Goal: Information Seeking & Learning: Learn about a topic

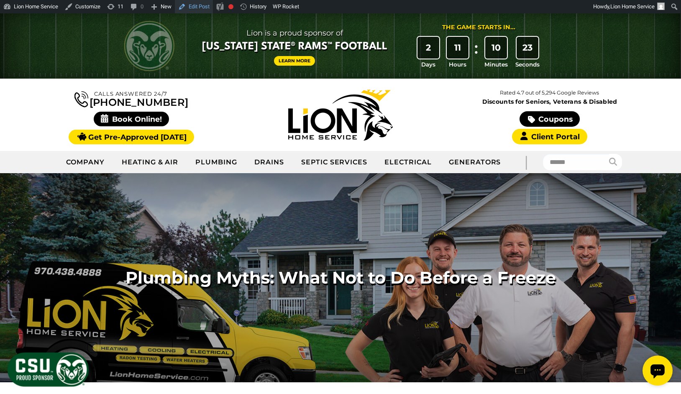
click at [191, 6] on link "Edit Post" at bounding box center [194, 6] width 38 height 13
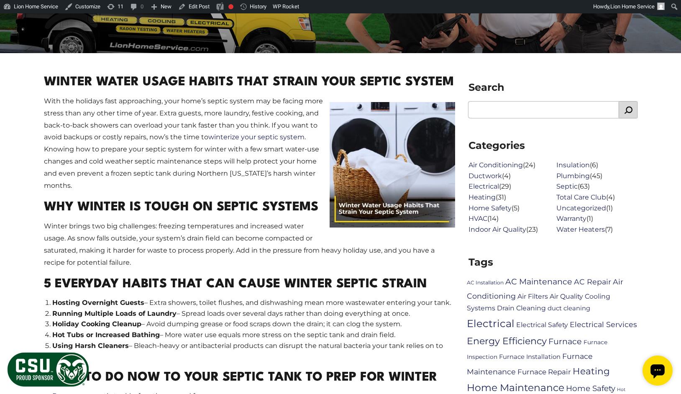
scroll to position [335, 0]
